Goal: Information Seeking & Learning: Learn about a topic

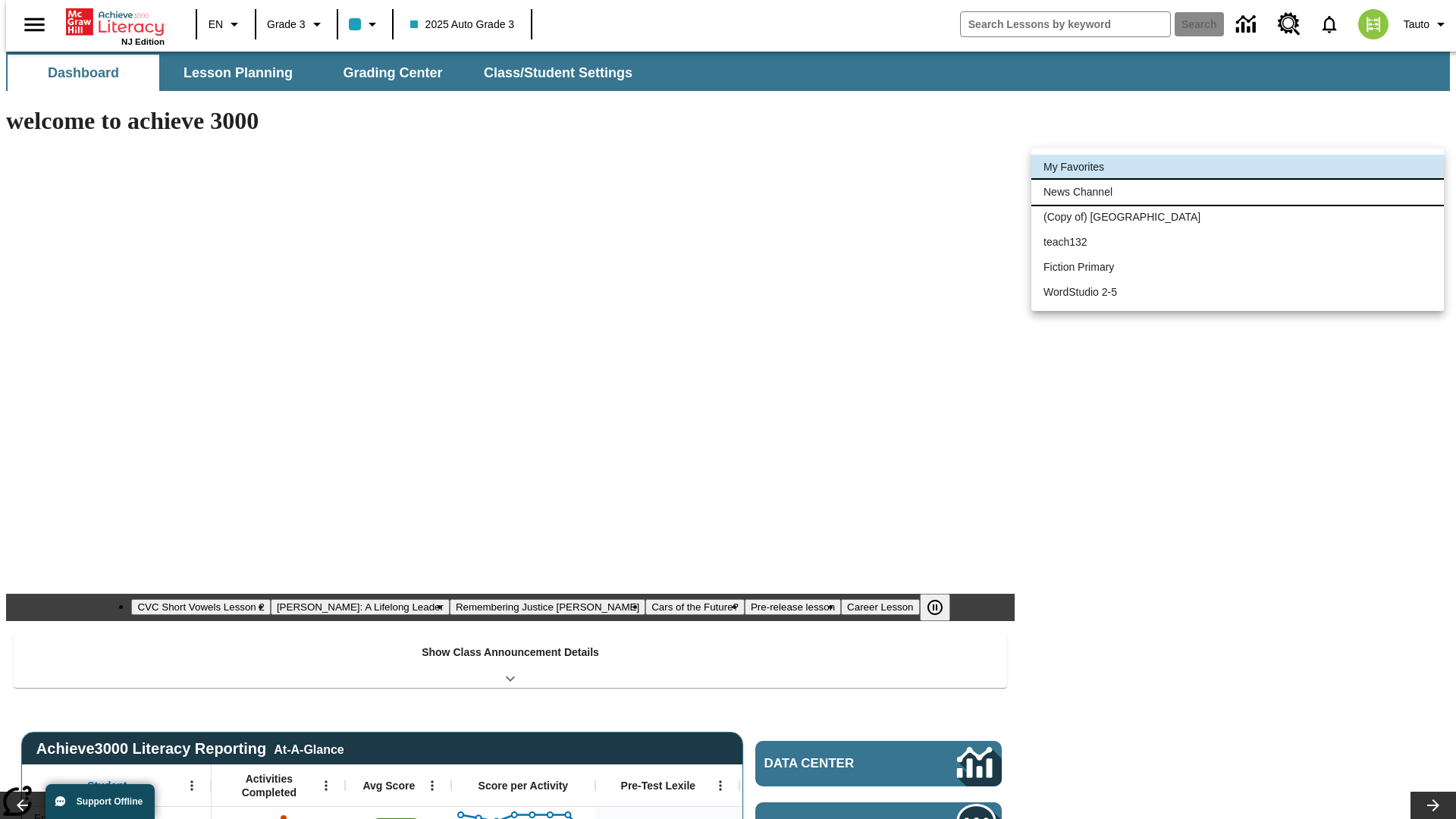
click at [1237, 192] on li "News Channel" at bounding box center [1237, 192] width 413 height 25
type input "120"
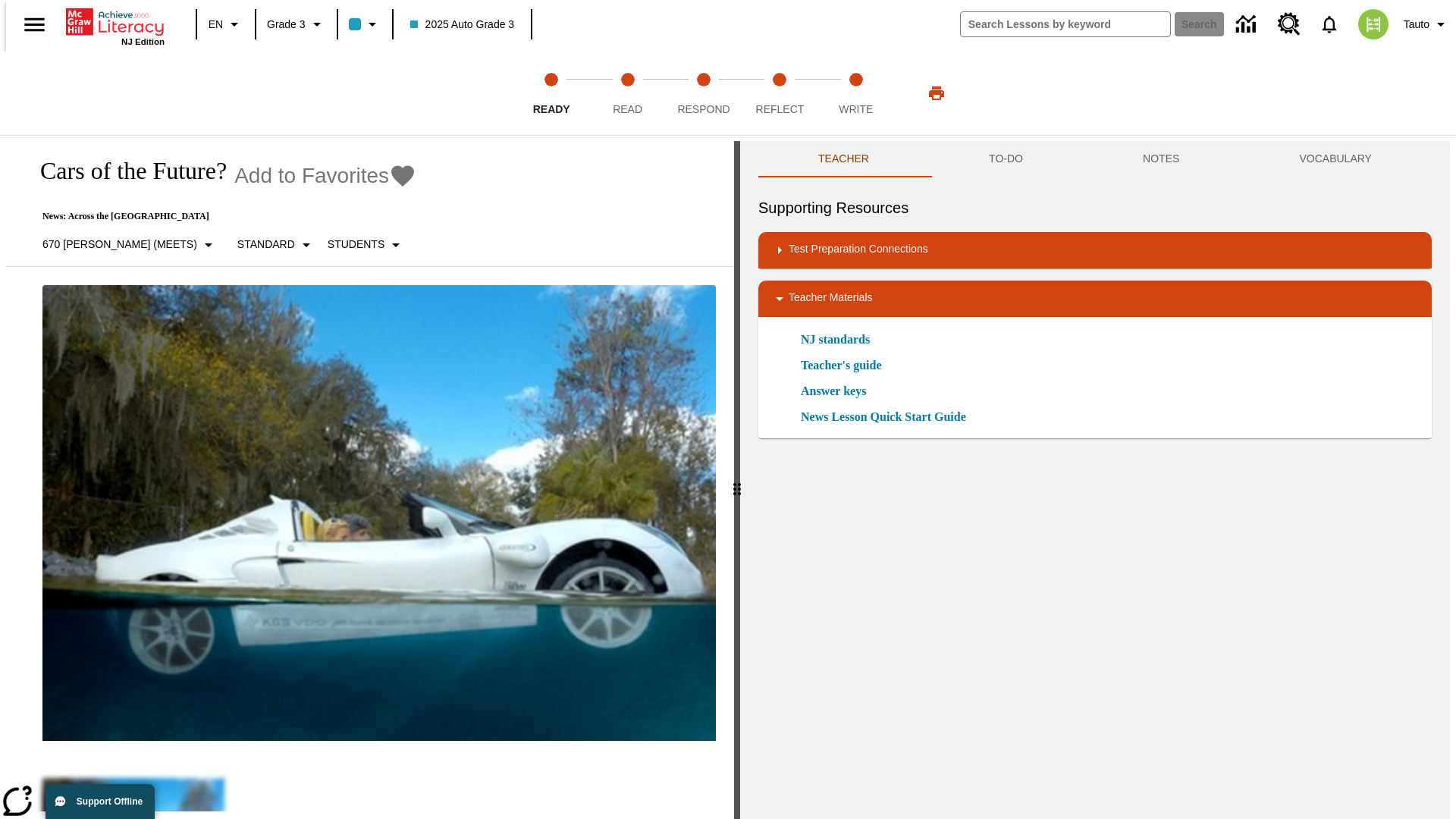
click at [391, 176] on icon "Add to Favorites - Cars of the Future?" at bounding box center [402, 175] width 23 height 21
